Goal: Information Seeking & Learning: Find specific fact

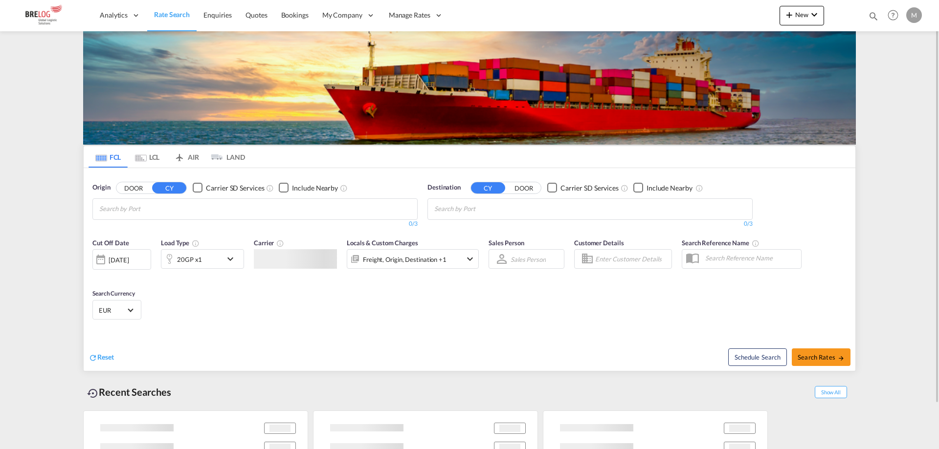
click at [232, 259] on md-icon "icon-chevron-down" at bounding box center [232, 259] width 17 height 12
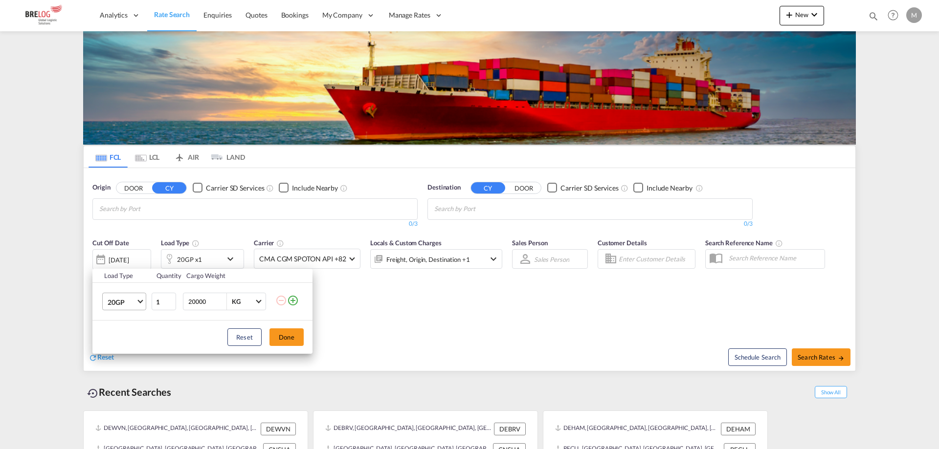
click at [137, 306] on md-select-value "20GP" at bounding box center [126, 301] width 39 height 17
click at [131, 369] on md-option "45HC" at bounding box center [133, 372] width 66 height 23
click at [193, 302] on input "20000" at bounding box center [206, 301] width 39 height 17
type input "14000"
click at [277, 340] on button "Done" at bounding box center [286, 337] width 34 height 18
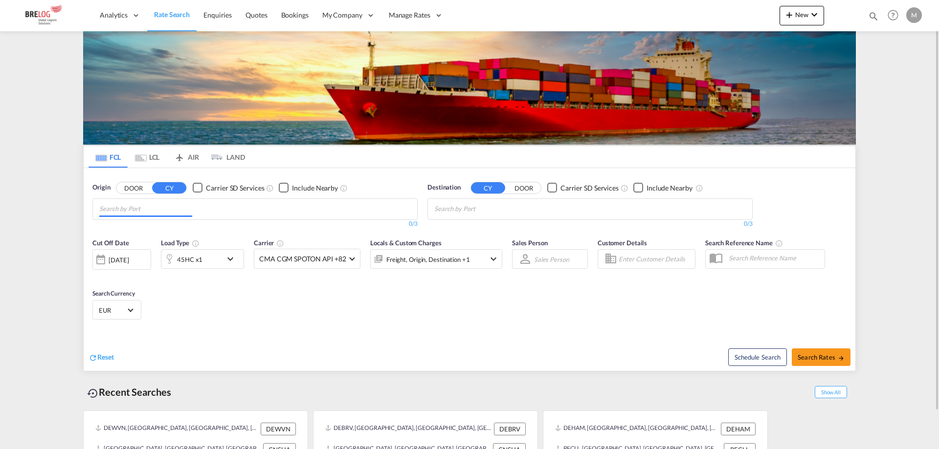
click at [192, 214] on input "Chips input." at bounding box center [145, 209] width 93 height 16
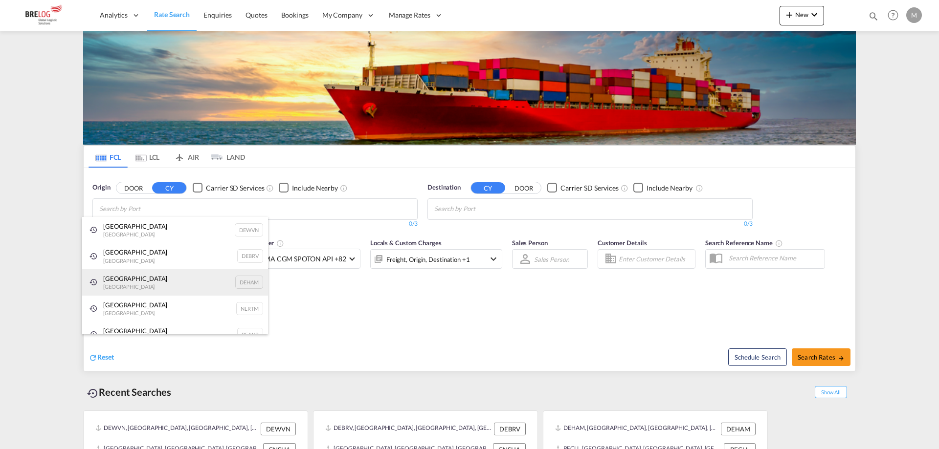
click at [150, 278] on div "[GEOGRAPHIC_DATA] [GEOGRAPHIC_DATA] DEHAM" at bounding box center [175, 282] width 186 height 26
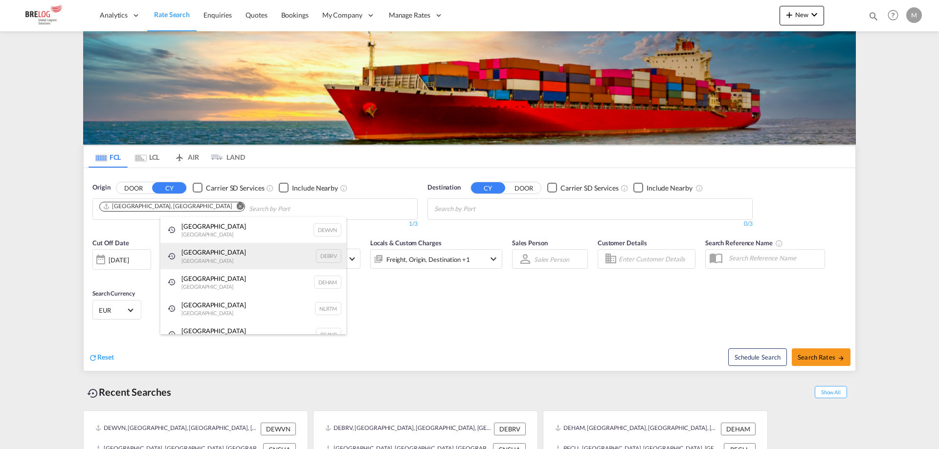
click at [214, 263] on div "[GEOGRAPHIC_DATA] [GEOGRAPHIC_DATA] DEBRV" at bounding box center [253, 256] width 186 height 26
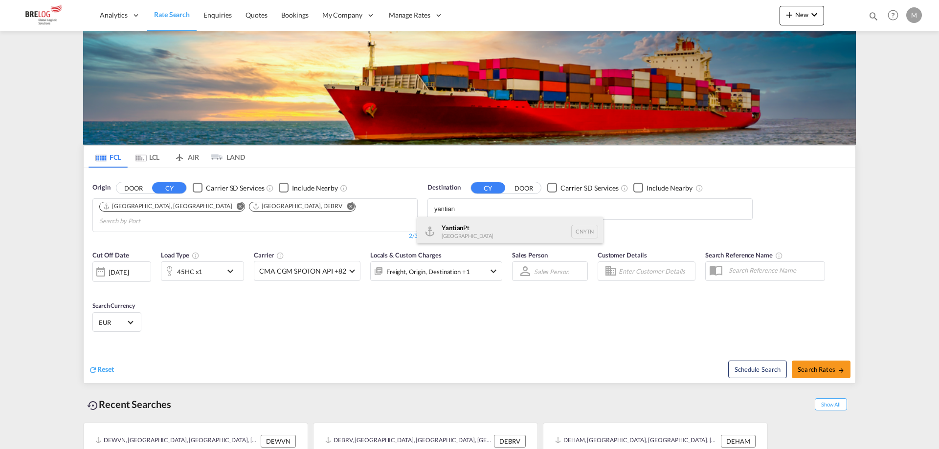
type input "yantian"
click at [479, 224] on div "Yantian Pt China CNYTN" at bounding box center [510, 231] width 186 height 29
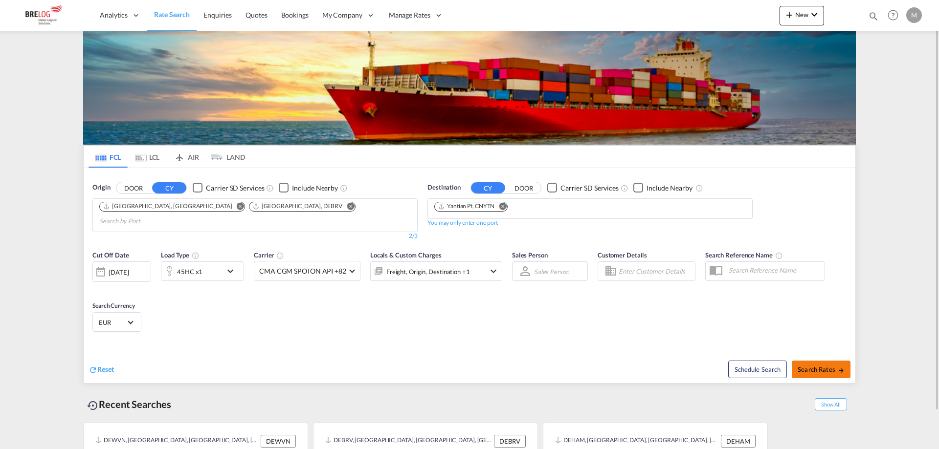
click at [827, 366] on span "Search Rates" at bounding box center [820, 370] width 47 height 8
type input "DEHAM,DEBRV to CNYTN / [DATE]"
